Goal: Task Accomplishment & Management: Use online tool/utility

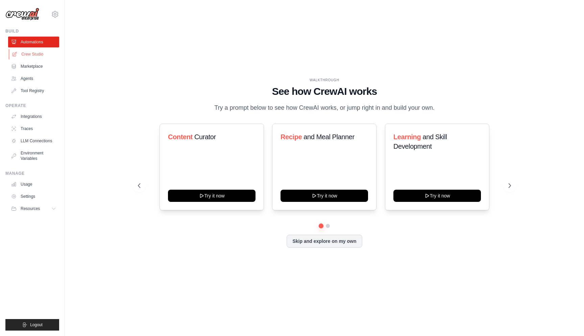
click at [31, 52] on link "Crew Studio" at bounding box center [34, 54] width 51 height 11
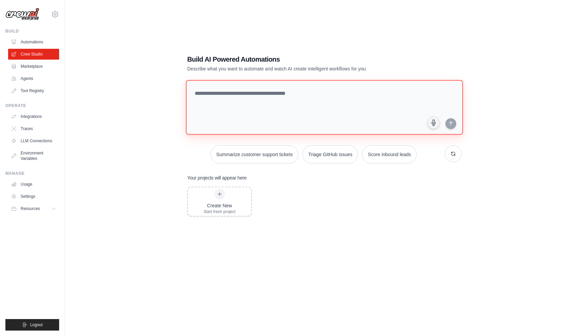
click at [220, 100] on textarea at bounding box center [324, 107] width 277 height 55
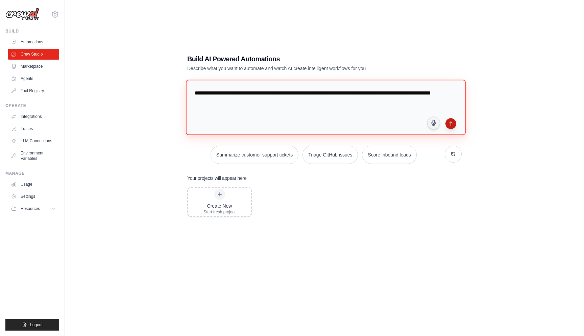
type textarea "**********"
click at [454, 125] on icon "submit" at bounding box center [450, 123] width 5 height 5
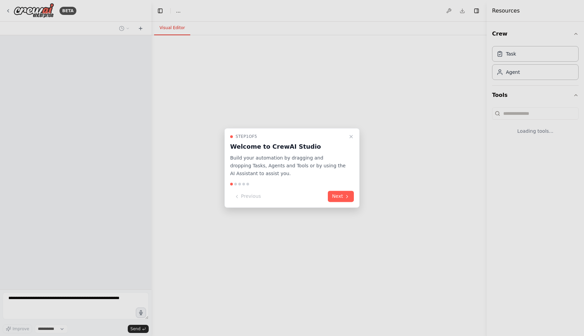
select select "****"
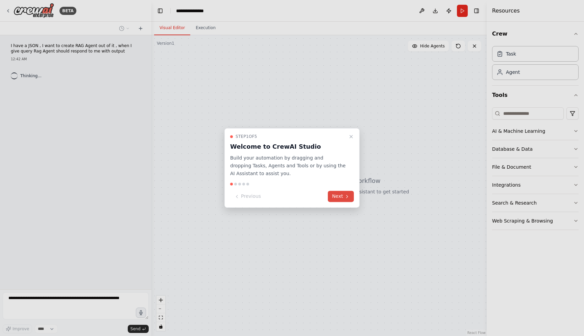
click at [341, 194] on button "Next" at bounding box center [341, 196] width 26 height 11
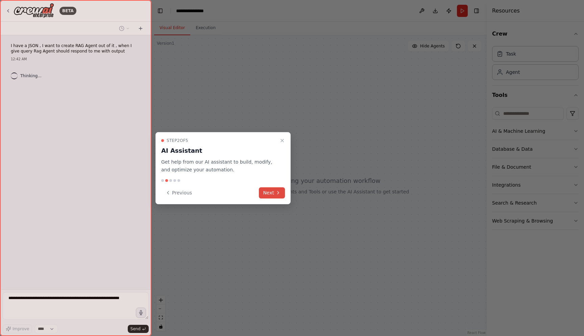
click at [276, 195] on icon at bounding box center [278, 192] width 5 height 5
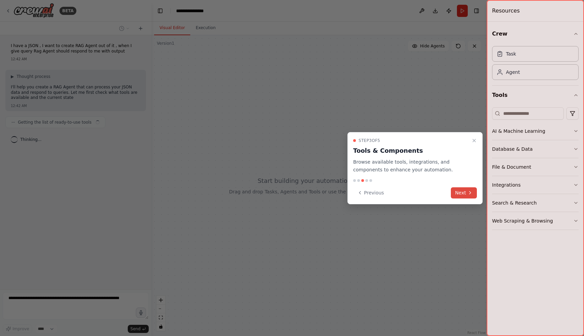
click at [466, 197] on button "Next" at bounding box center [464, 192] width 26 height 11
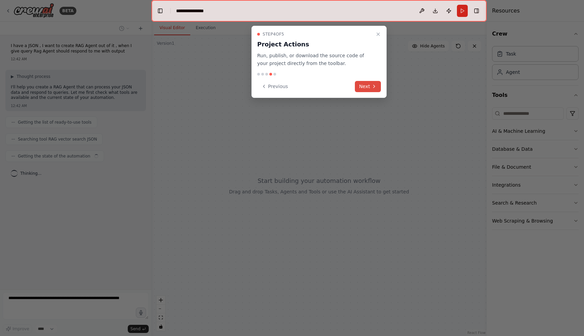
click at [374, 87] on icon at bounding box center [374, 86] width 1 height 3
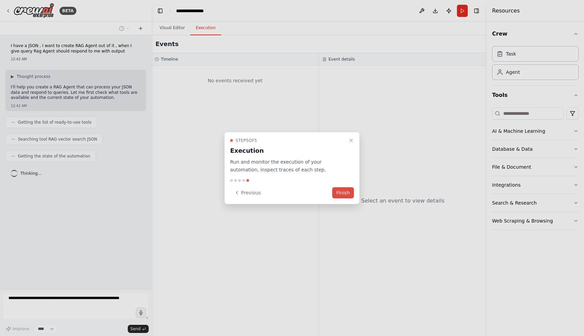
click at [344, 194] on button "Finish" at bounding box center [343, 192] width 22 height 11
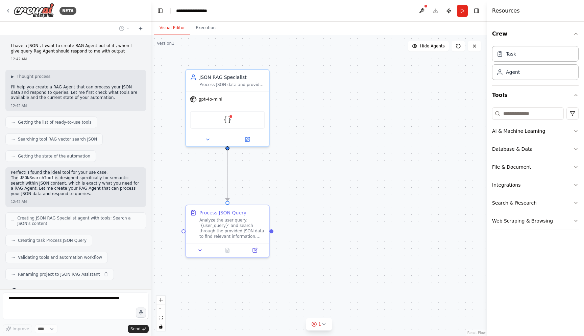
scroll to position [14, 0]
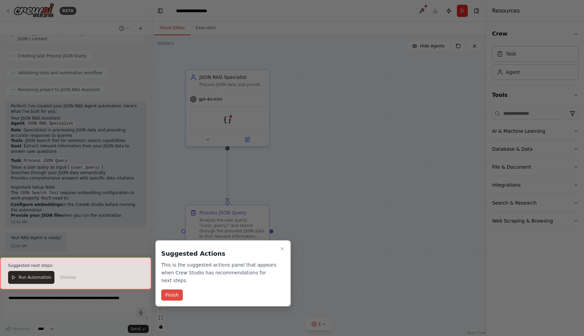
click at [179, 293] on button "Finish" at bounding box center [172, 294] width 22 height 11
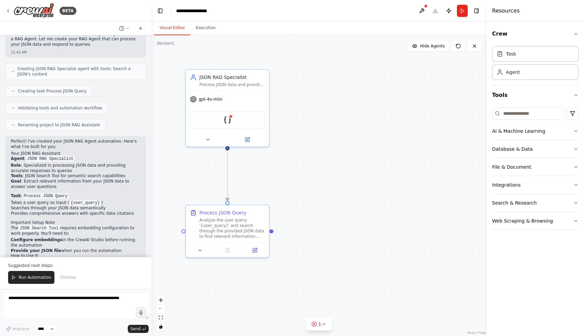
scroll to position [231, 0]
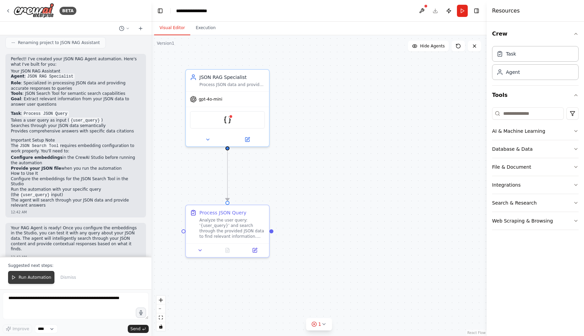
click at [36, 279] on span "Run Automation" at bounding box center [35, 276] width 33 height 5
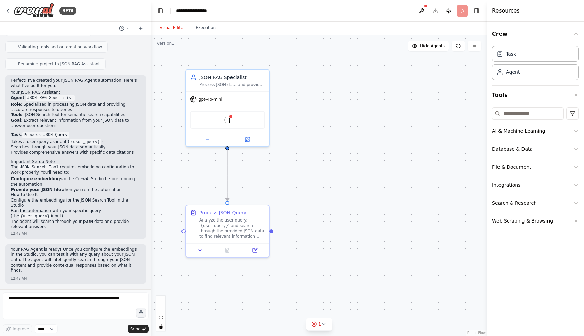
scroll to position [199, 0]
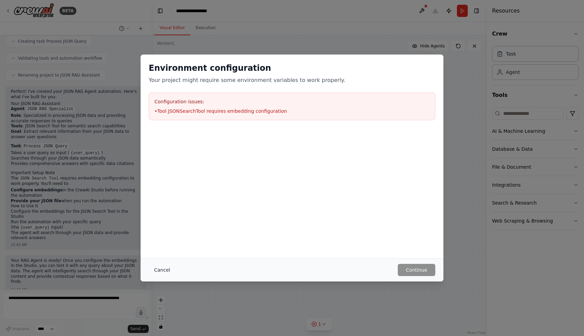
click at [166, 270] on button "Cancel" at bounding box center [162, 269] width 27 height 12
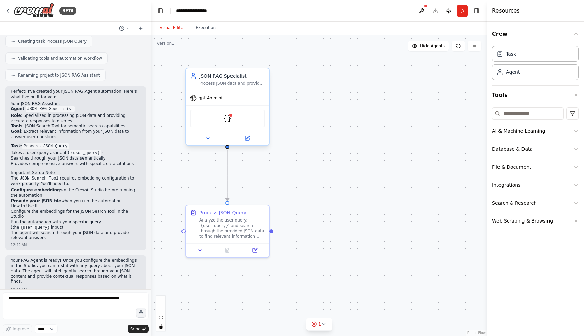
click at [231, 123] on div "JSONSearchTool" at bounding box center [227, 119] width 75 height 18
click at [247, 140] on icon at bounding box center [248, 138] width 4 height 4
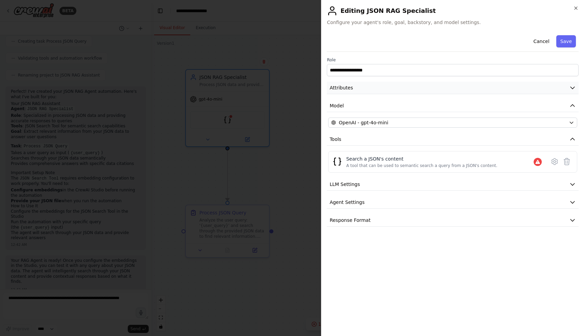
click at [414, 86] on button "Attributes" at bounding box center [453, 88] width 252 height 13
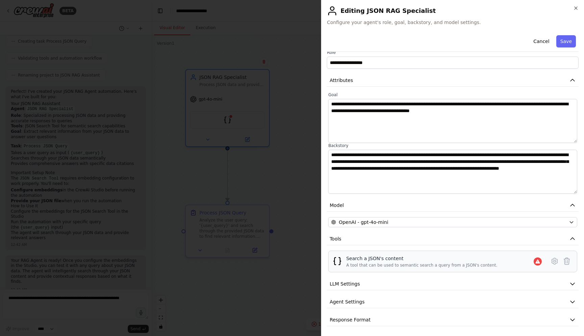
scroll to position [0, 0]
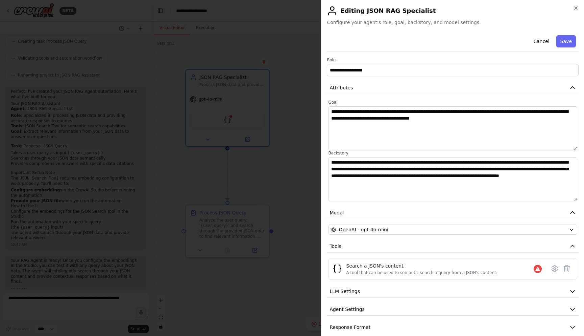
click at [269, 173] on div at bounding box center [292, 168] width 584 height 336
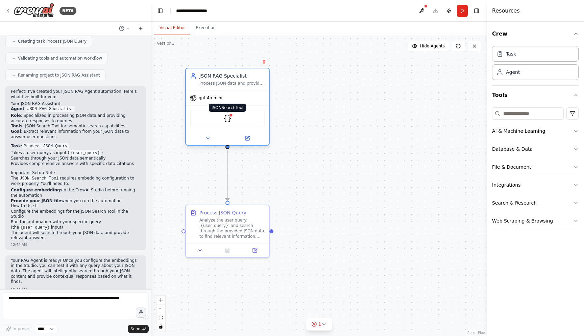
click at [229, 119] on img at bounding box center [228, 118] width 8 height 8
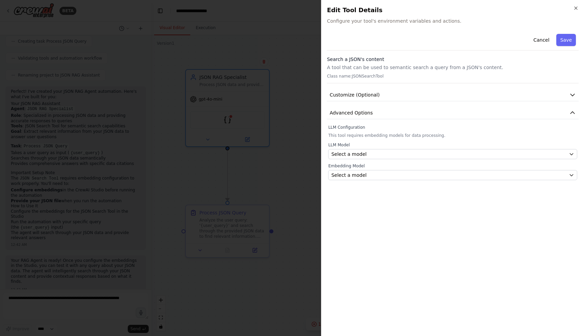
click at [371, 65] on p "A tool that can be used to semantic search a query from a JSON's content." at bounding box center [453, 67] width 252 height 7
click at [380, 55] on div "Cancel Save Search a JSON's content A tool that can be used to semantic search …" at bounding box center [453, 105] width 252 height 149
click at [357, 95] on span "Customize (Optional)" at bounding box center [355, 94] width 50 height 7
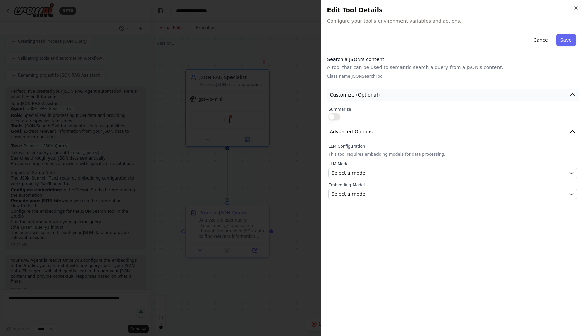
click at [357, 95] on span "Customize (Optional)" at bounding box center [355, 94] width 50 height 7
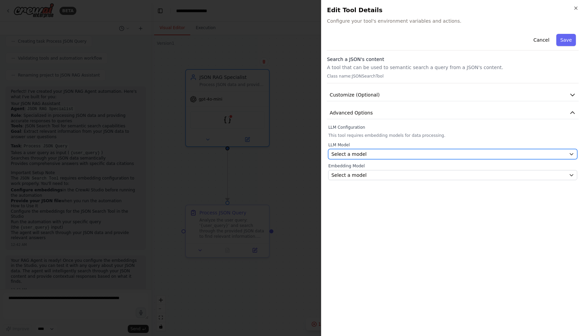
click at [357, 158] on button "Select a model" at bounding box center [452, 154] width 249 height 10
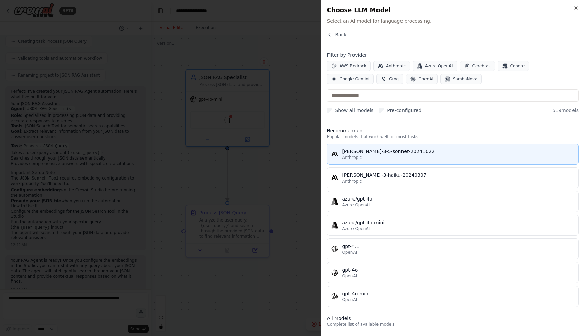
click at [351, 157] on span "Anthropic" at bounding box center [352, 157] width 20 height 5
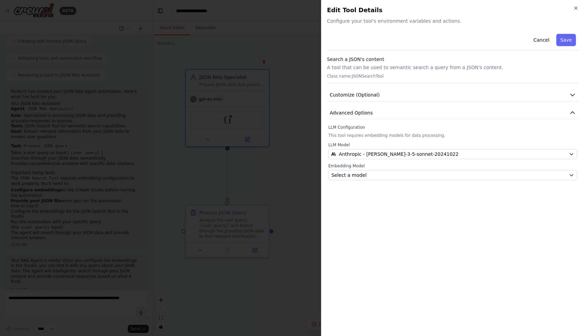
click at [298, 85] on div at bounding box center [292, 168] width 584 height 336
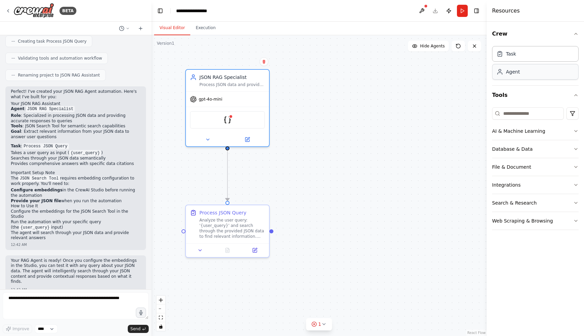
click at [516, 76] on div "Agent" at bounding box center [535, 72] width 87 height 16
click at [579, 146] on div "Crew Task Agent Tools AI & Machine Learning Database & Data File & Document Int…" at bounding box center [535, 179] width 97 height 314
click at [573, 147] on button "Database & Data" at bounding box center [535, 149] width 87 height 18
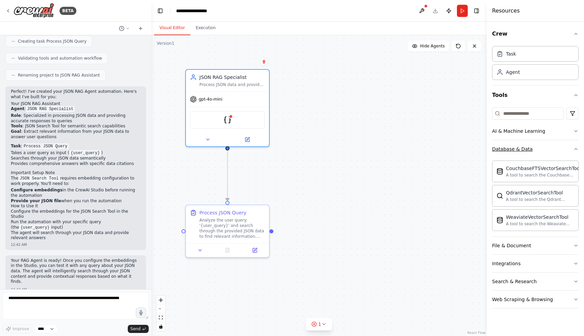
click at [573, 147] on button "Database & Data" at bounding box center [535, 149] width 87 height 18
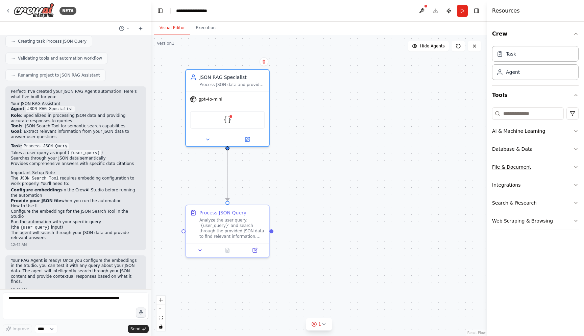
click at [573, 164] on button "File & Document" at bounding box center [535, 167] width 87 height 18
